Goal: Information Seeking & Learning: Find specific fact

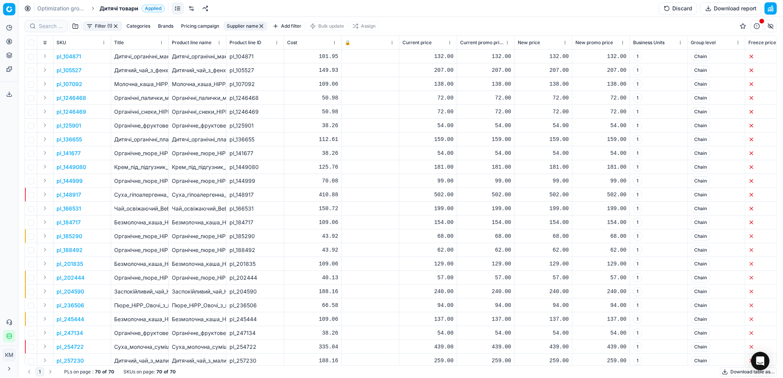
click at [724, 370] on button "Download table as..." at bounding box center [748, 371] width 57 height 9
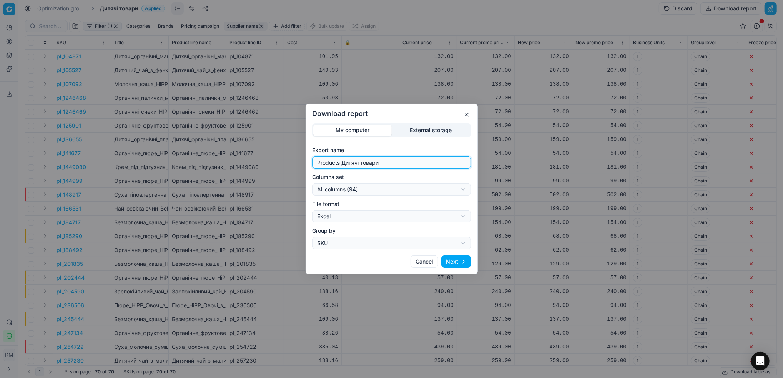
drag, startPoint x: 406, startPoint y: 164, endPoint x: 284, endPoint y: 158, distance: 122.0
click at [284, 158] on div "Download report My computer External storage Export name Products Дитячі товари…" at bounding box center [391, 189] width 783 height 378
type input "["
type input "Хіпп"
click at [456, 264] on button "Next" at bounding box center [456, 262] width 30 height 12
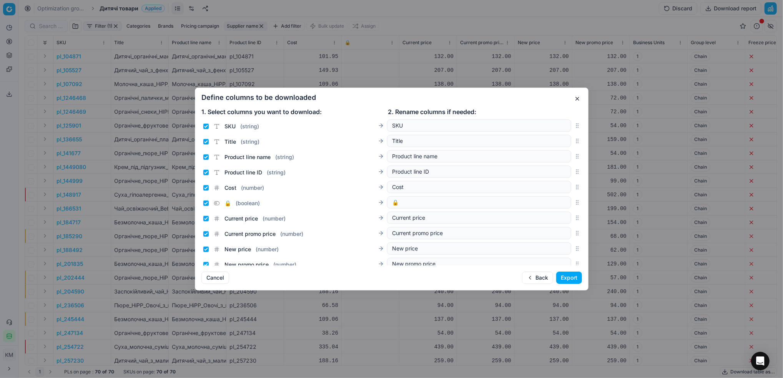
click at [563, 278] on button "Export" at bounding box center [569, 278] width 26 height 12
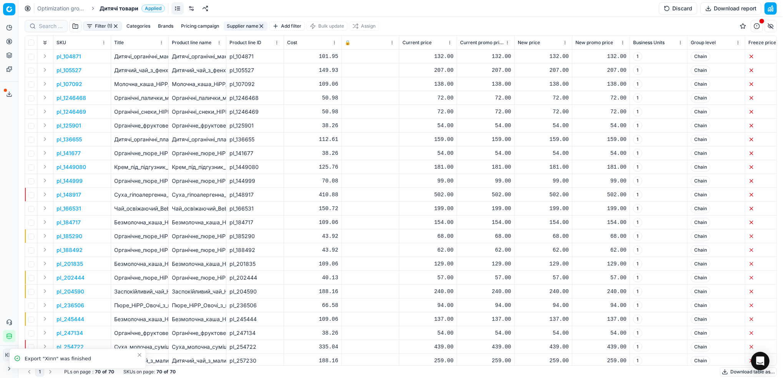
click at [8, 92] on icon at bounding box center [9, 94] width 6 height 6
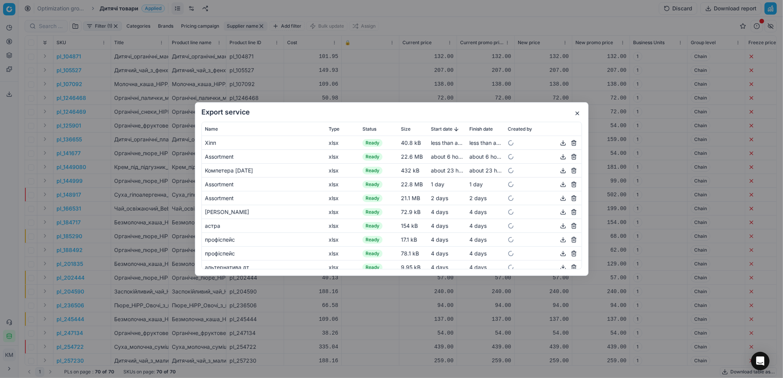
click at [558, 143] on button "button" at bounding box center [562, 142] width 9 height 9
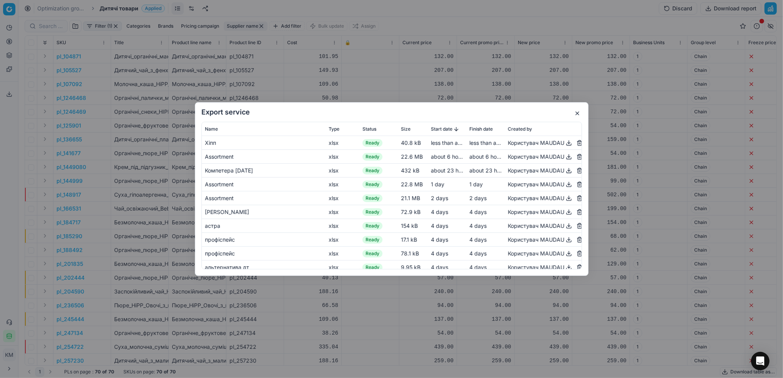
drag, startPoint x: 357, startPoint y: 55, endPoint x: 147, endPoint y: 59, distance: 210.6
click at [357, 55] on div "Export service Name Type Status Size Start date Finish date Created by Хіпп xls…" at bounding box center [391, 189] width 783 height 378
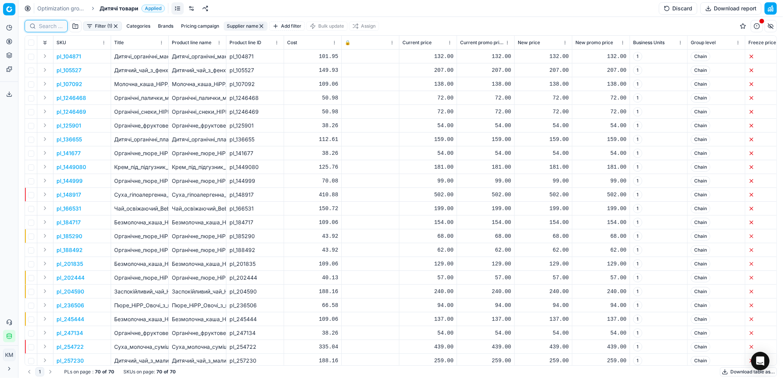
click at [51, 23] on input at bounding box center [51, 26] width 24 height 8
paste input "802372"
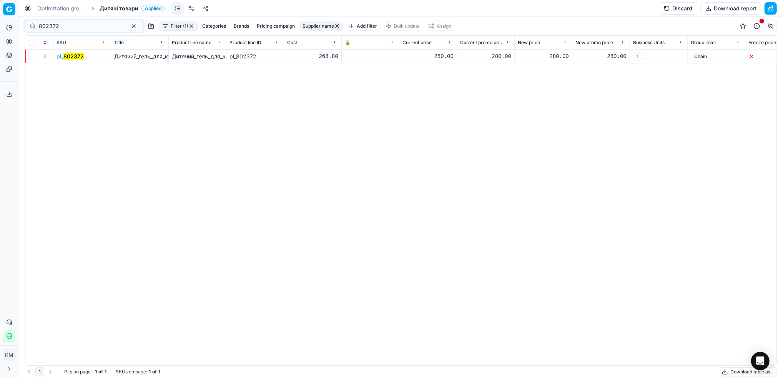
click at [73, 53] on mark "802372" at bounding box center [73, 56] width 20 height 7
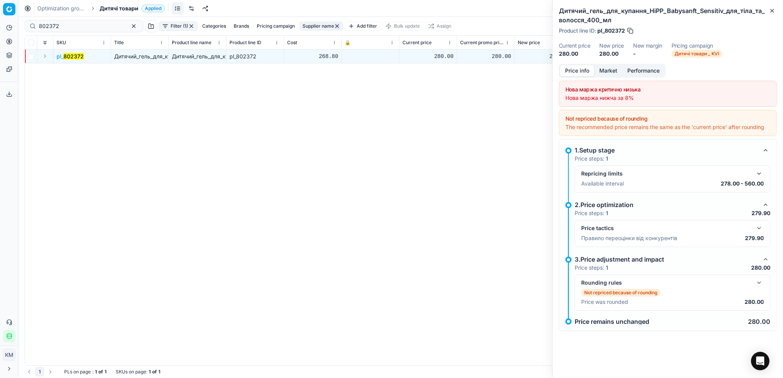
click at [611, 69] on button "Market" at bounding box center [608, 70] width 28 height 11
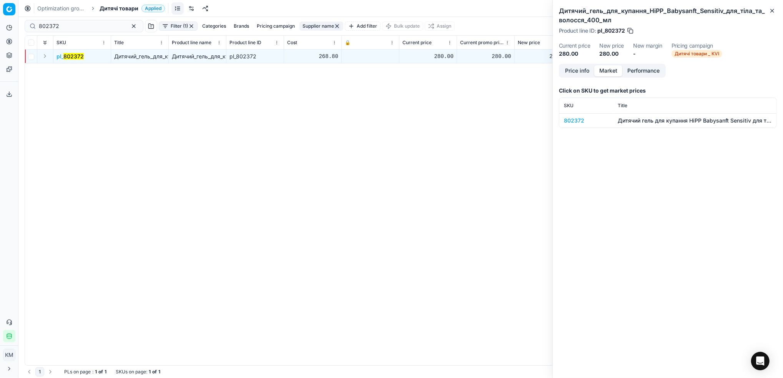
click at [583, 121] on div "802372" at bounding box center [586, 121] width 45 height 8
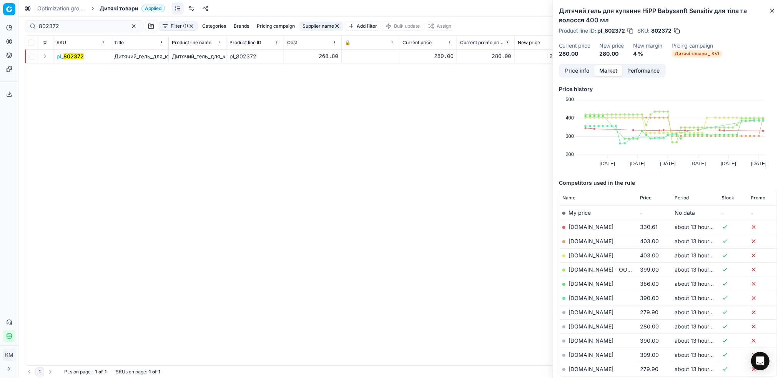
scroll to position [45, 0]
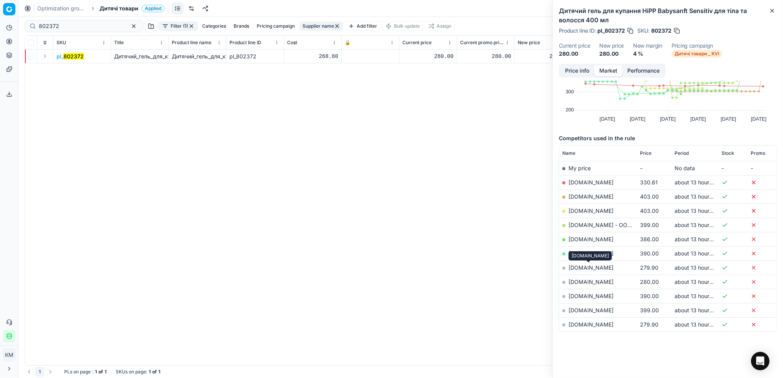
click at [593, 266] on link "[DOMAIN_NAME]" at bounding box center [590, 267] width 45 height 7
drag, startPoint x: 73, startPoint y: 25, endPoint x: 45, endPoint y: 13, distance: 30.8
click at [0, 12] on html "Pricing platform Analytics Pricing Product portfolio Templates Export service 8…" at bounding box center [391, 189] width 783 height 378
paste input "1"
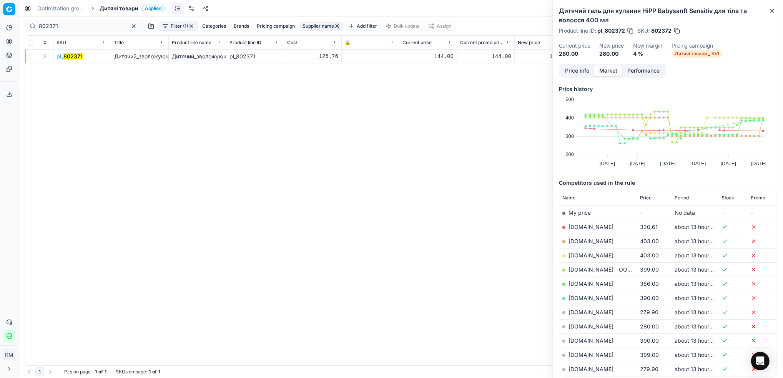
click at [68, 55] on mark "802371" at bounding box center [72, 56] width 19 height 7
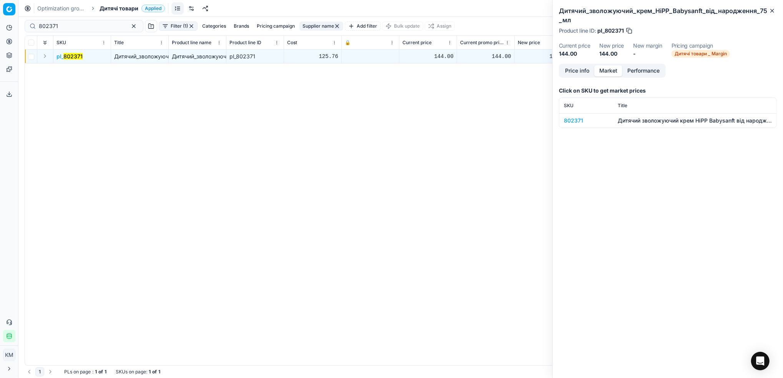
click at [569, 120] on div "802371" at bounding box center [586, 121] width 45 height 8
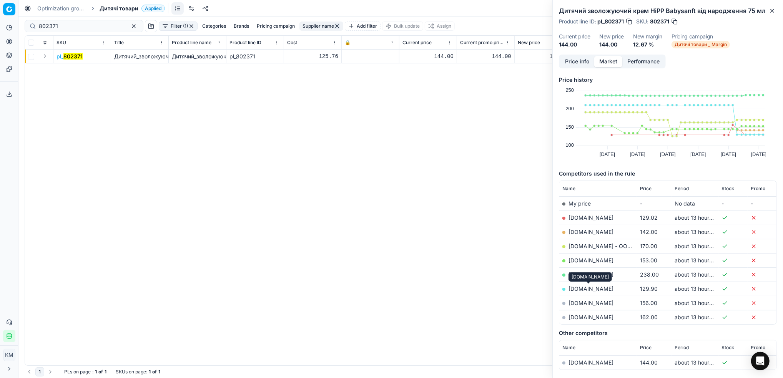
click at [586, 289] on link "[DOMAIN_NAME]" at bounding box center [590, 288] width 45 height 7
drag, startPoint x: 58, startPoint y: 25, endPoint x: -2, endPoint y: 19, distance: 60.3
click at [0, 19] on html "Pricing platform Analytics Pricing Product portfolio Templates Export service 8…" at bounding box center [391, 189] width 783 height 378
paste input "4"
type input "802374"
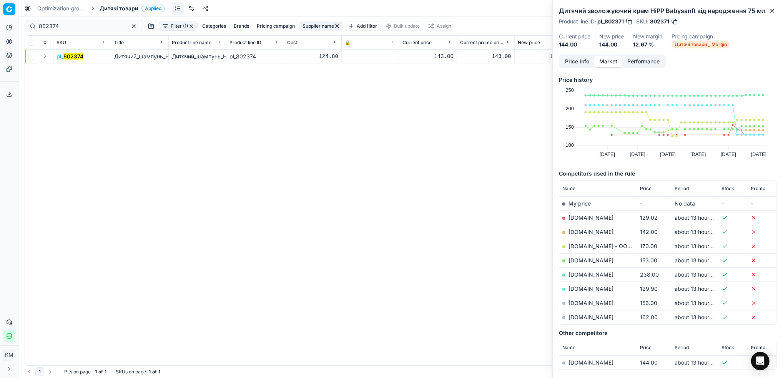
click at [76, 57] on mark "802374" at bounding box center [73, 56] width 20 height 7
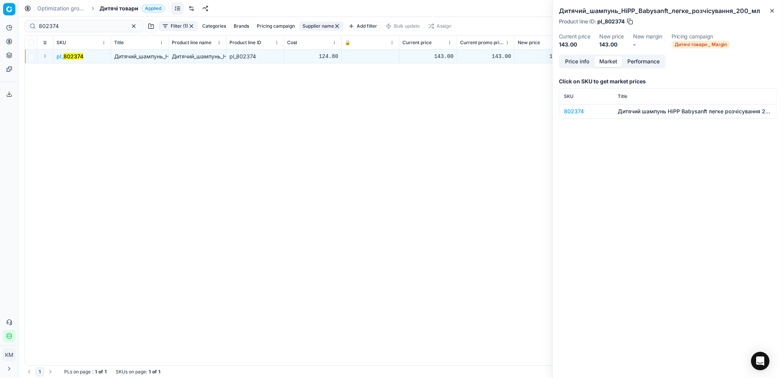
click at [578, 109] on div "802374" at bounding box center [586, 112] width 45 height 8
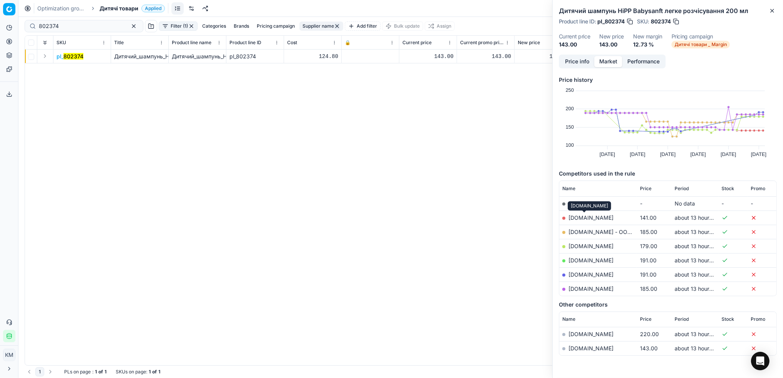
click at [584, 214] on span at bounding box center [584, 213] width 4 height 4
click at [577, 216] on link "[DOMAIN_NAME]" at bounding box center [590, 217] width 45 height 7
